Goal: Transaction & Acquisition: Purchase product/service

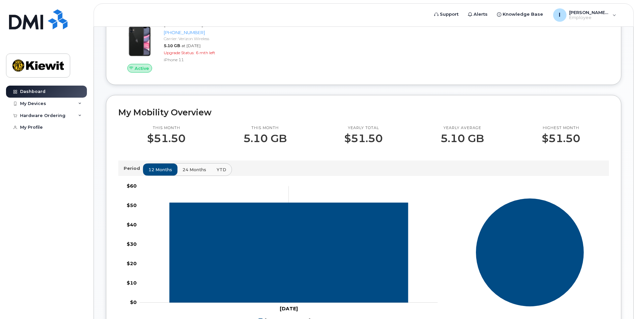
scroll to position [134, 0]
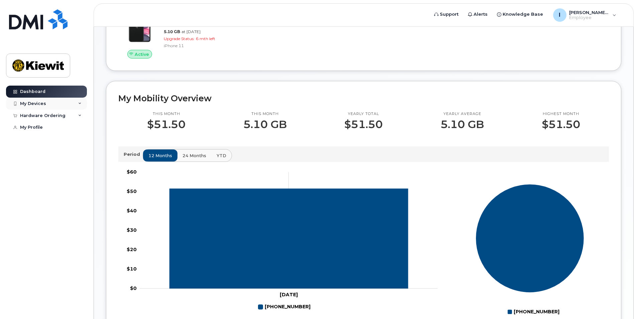
click at [47, 100] on div "My Devices" at bounding box center [46, 104] width 81 height 12
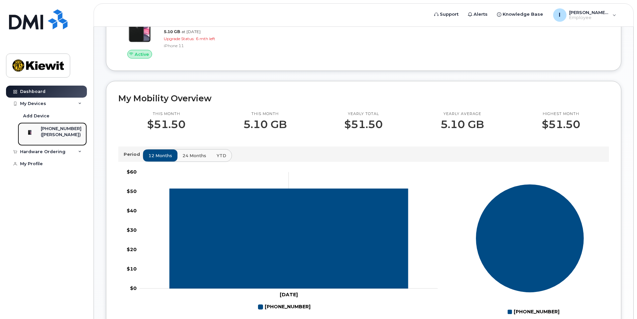
click at [56, 132] on div "[PHONE_NUMBER]" at bounding box center [61, 129] width 41 height 6
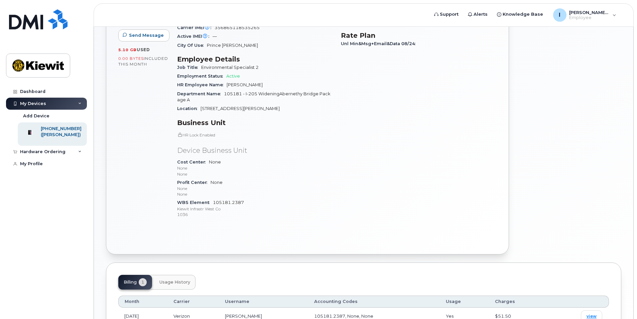
scroll to position [168, 0]
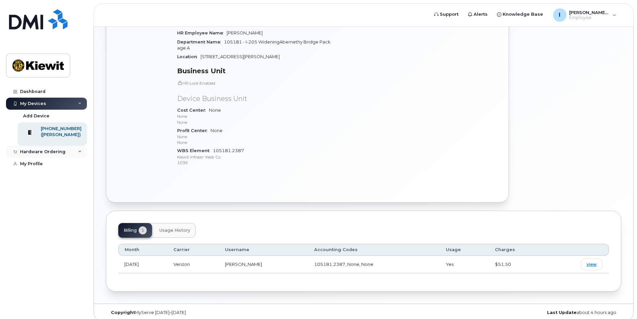
click at [57, 154] on div "Hardware Ordering" at bounding box center [42, 151] width 45 height 5
click at [47, 169] on link "New Order" at bounding box center [52, 164] width 69 height 13
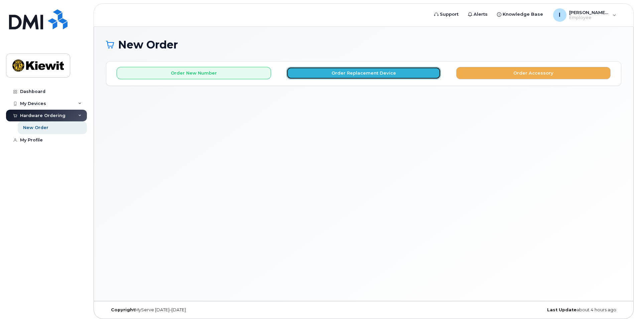
click at [356, 75] on button "Order Replacement Device" at bounding box center [363, 73] width 154 height 12
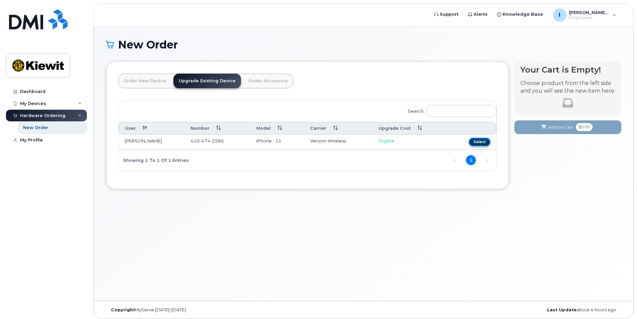
click at [476, 140] on button "Select" at bounding box center [479, 142] width 21 height 8
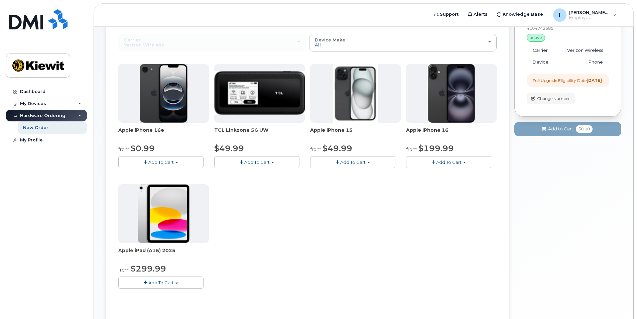
scroll to position [67, 0]
click at [353, 98] on img at bounding box center [355, 93] width 44 height 59
click at [383, 188] on div "Apple iPhone 16e from $0.99 Add To Cart $0.99 - 2 Year Upgrade (128GB) $599.99 …" at bounding box center [307, 181] width 378 height 235
click at [359, 161] on span "Add To Cart" at bounding box center [352, 161] width 25 height 5
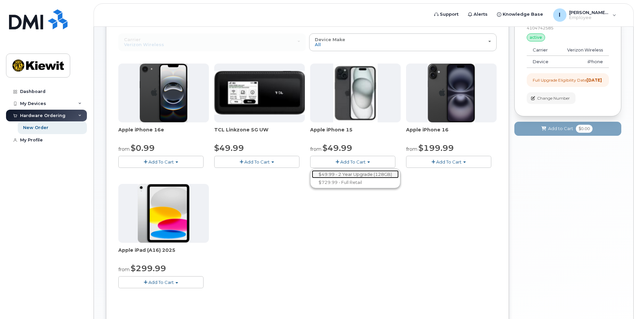
click at [392, 175] on link "$49.99 - 2 Year Upgrade (128GB)" at bounding box center [355, 174] width 87 height 8
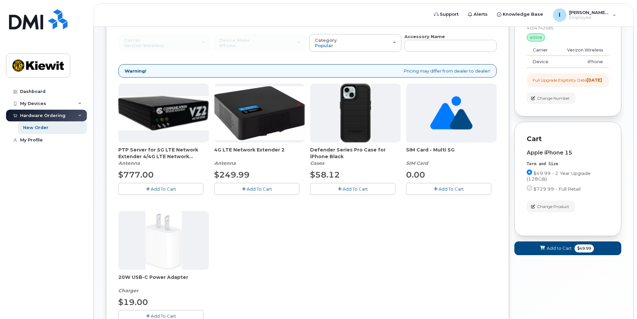
click at [360, 189] on span "Add To Cart" at bounding box center [355, 188] width 25 height 5
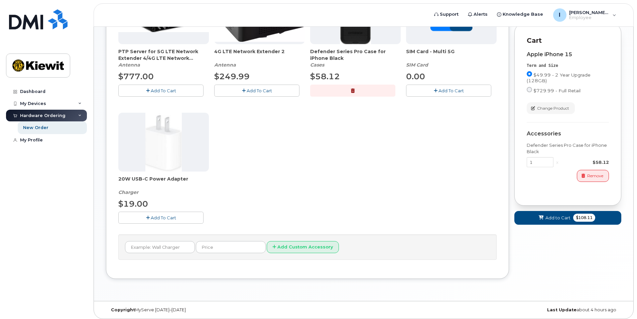
scroll to position [168, 0]
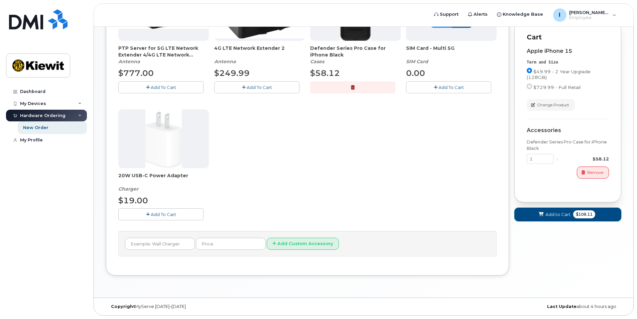
click at [562, 218] on span "Add to Cart" at bounding box center [557, 214] width 25 height 6
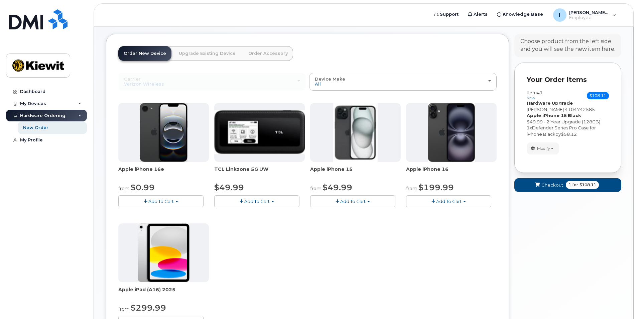
scroll to position [24, 0]
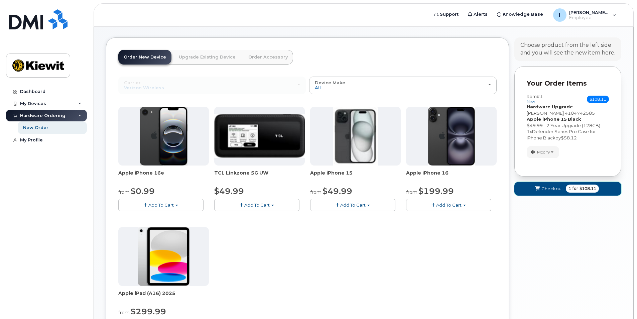
click at [562, 186] on span "Checkout" at bounding box center [552, 188] width 22 height 6
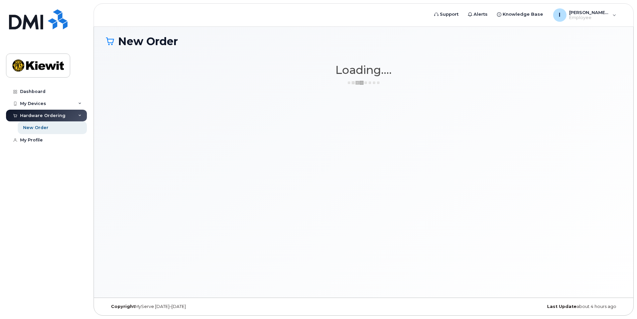
scroll to position [3, 0]
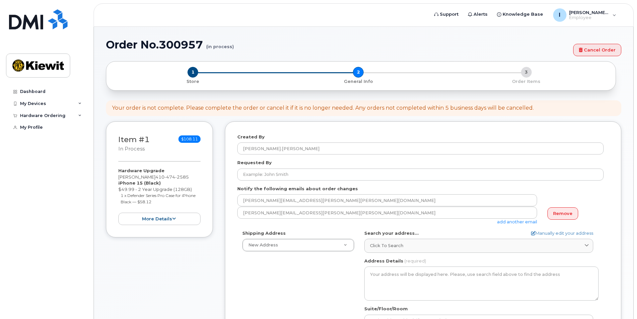
select select
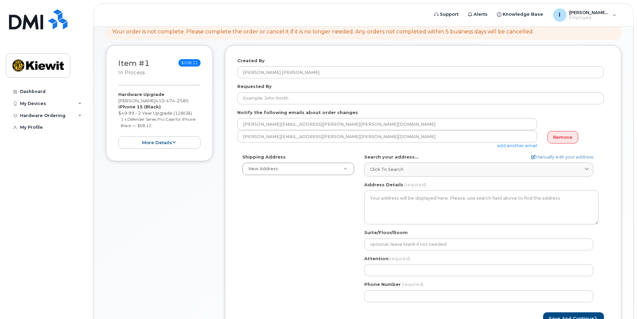
scroll to position [33, 0]
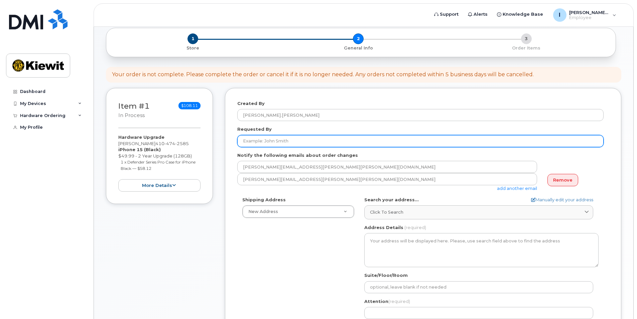
click at [271, 141] on input "Requested By" at bounding box center [420, 141] width 366 height 12
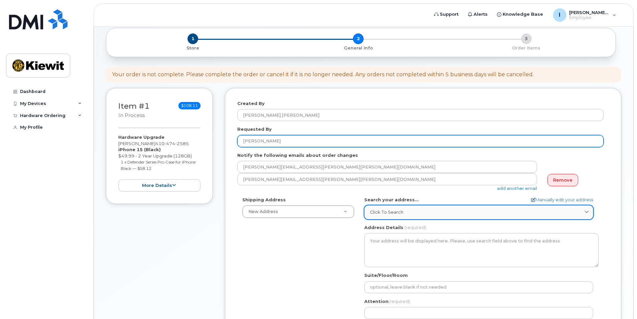
type input "Ian Langdale"
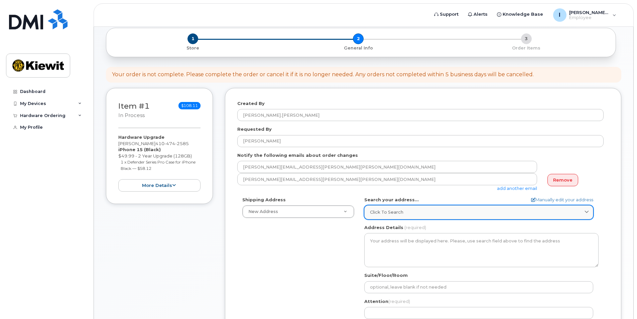
click at [420, 209] on div "Click to search" at bounding box center [479, 212] width 218 height 6
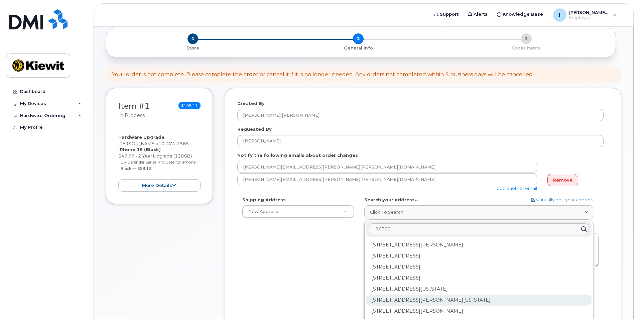
type input "16300"
click at [444, 299] on div "16300 Agnes Ave Oregon City OR 97045-1069" at bounding box center [479, 299] width 226 height 11
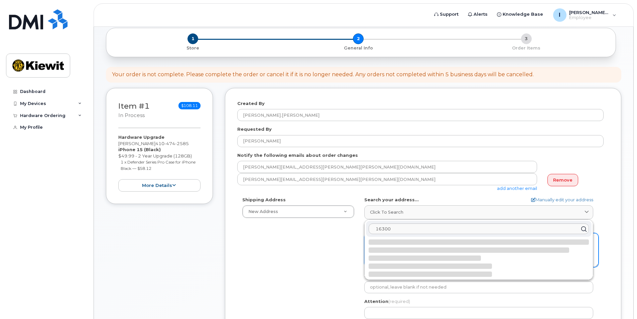
select select
type textarea "16300 Agnes Ave OREGON CITY OR 97045-1069 UNITED STATES"
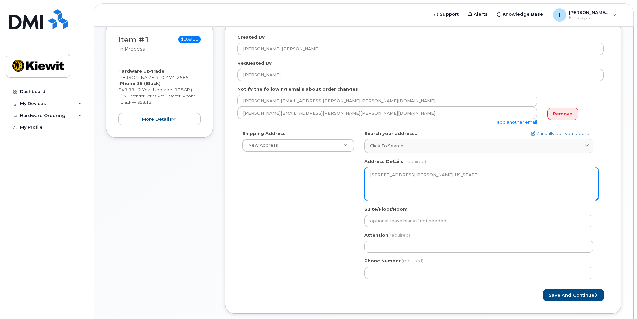
scroll to position [100, 0]
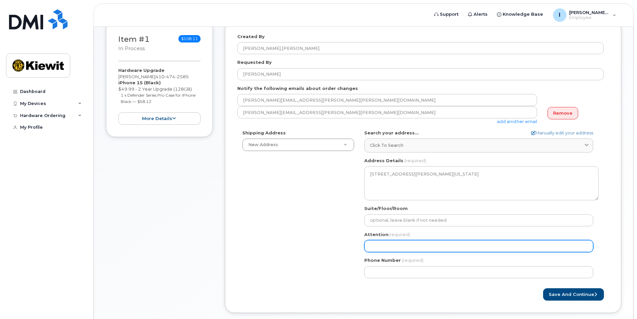
click at [417, 241] on input "Attention (required)" at bounding box center [478, 246] width 229 height 12
select select
type input "I"
select select
type input "Ia"
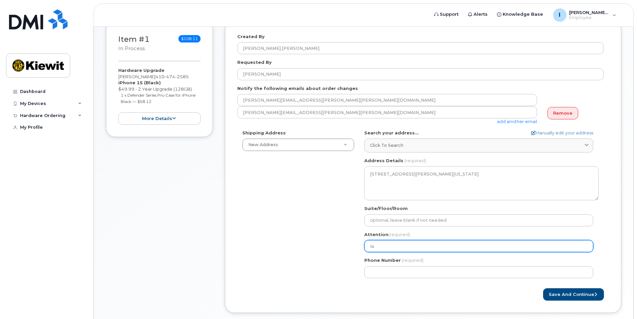
select select
type input "Ian"
select select
type input "Ian L"
select select
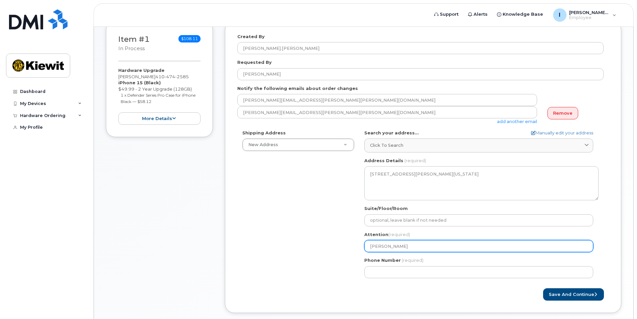
type input "Ian La"
select select
type input "Ian Lan"
select select
type input "Ian Lang"
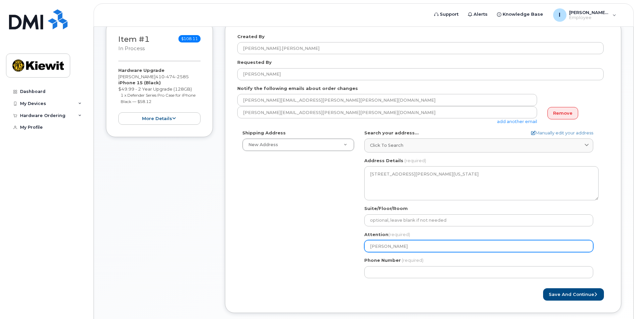
select select
type input "Ian Langd"
select select
type input "Ian Langda"
select select
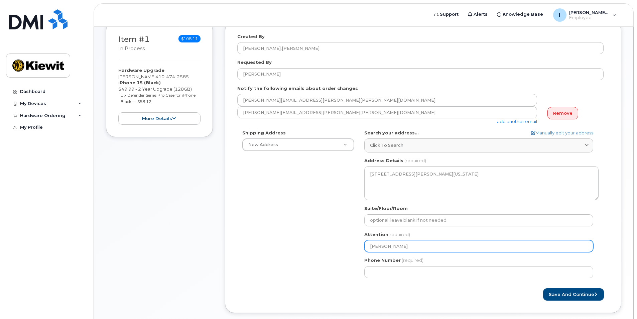
type input "Ian Langdal"
select select
type input "[PERSON_NAME]"
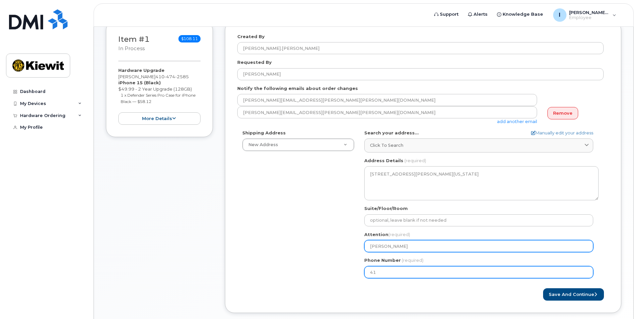
type input "410"
type input "4"
type input "410474258"
select select
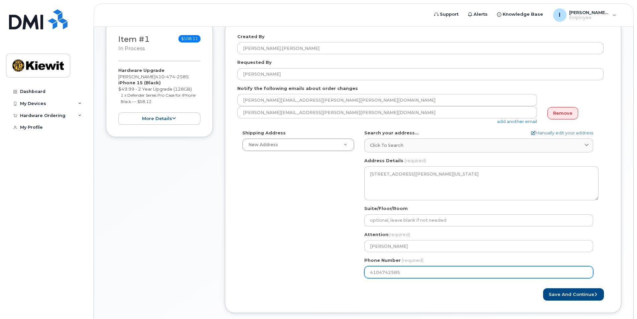
type input "4104742585"
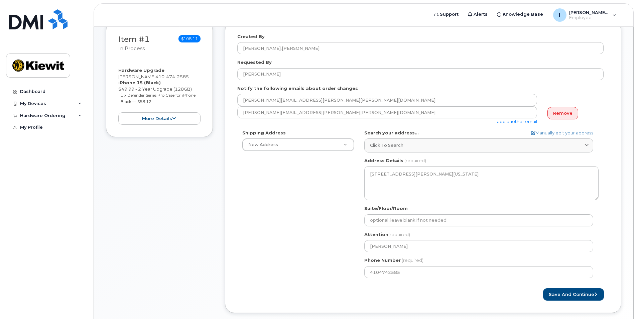
click at [479, 282] on div "OR Oregon City Search your address... Manually edit your address Click to searc…" at bounding box center [481, 206] width 244 height 153
click at [576, 294] on button "Save and Continue" at bounding box center [573, 294] width 61 height 12
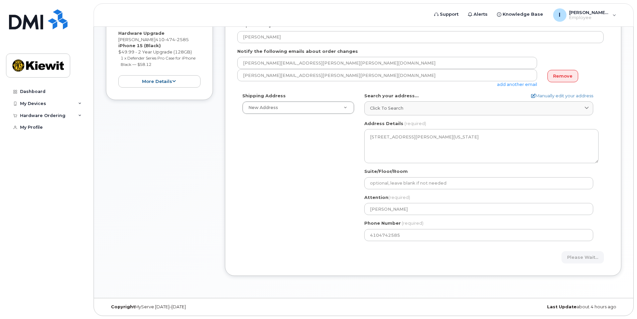
scroll to position [138, 0]
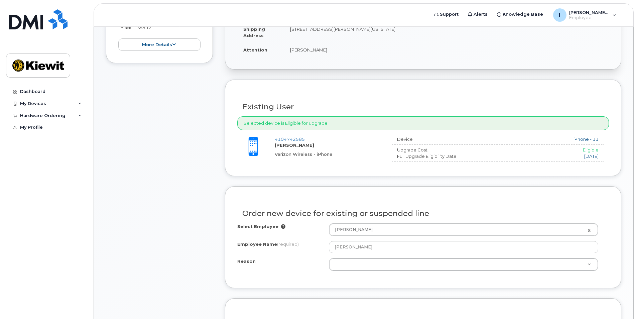
scroll to position [234, 0]
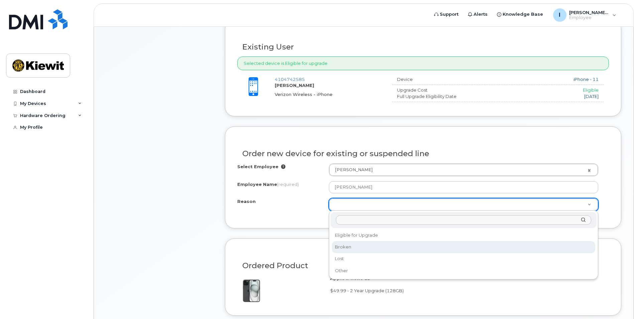
select select "broken"
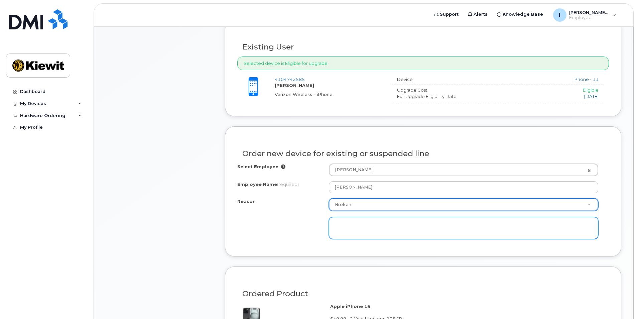
click at [400, 224] on textarea at bounding box center [463, 228] width 269 height 22
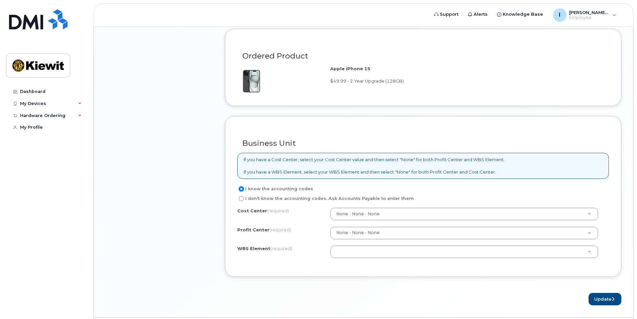
scroll to position [491, 0]
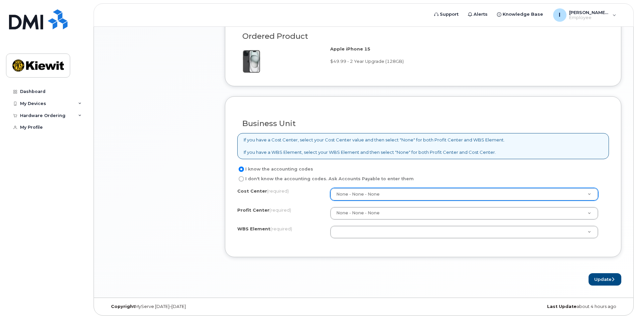
type textarea "speaker does not work"
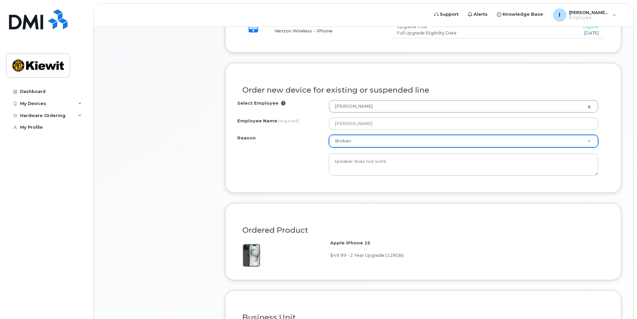
scroll to position [257, 0]
